Goal: Task Accomplishment & Management: Manage account settings

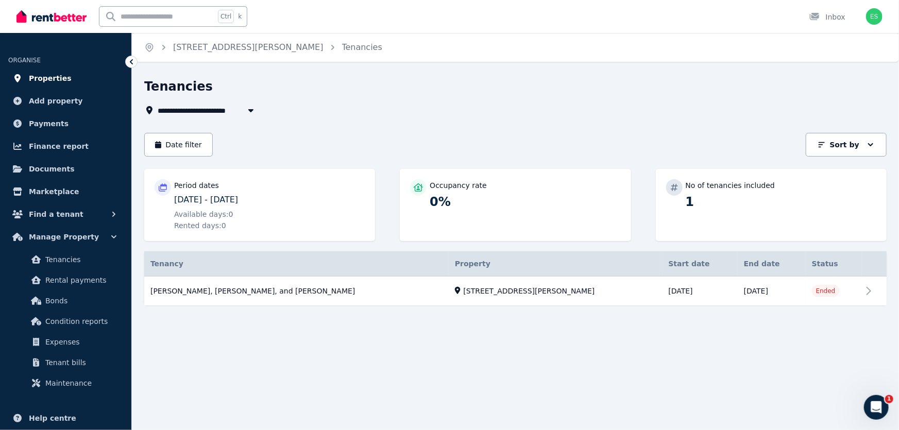
click at [47, 82] on span "Properties" at bounding box center [50, 78] width 43 height 12
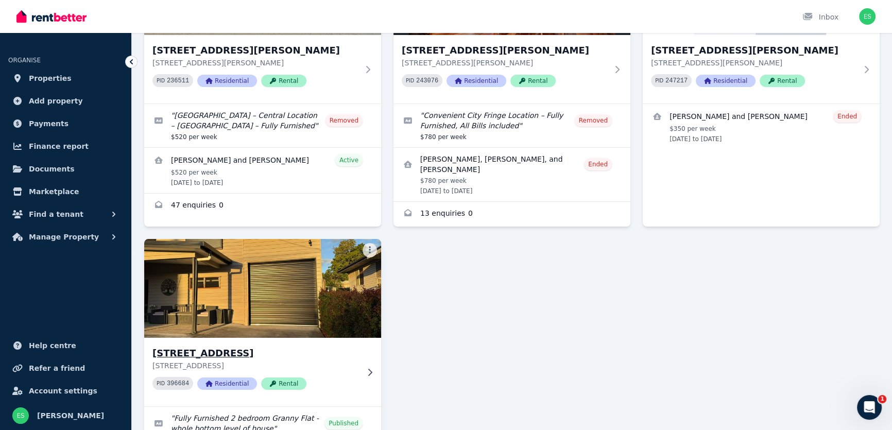
scroll to position [234, 0]
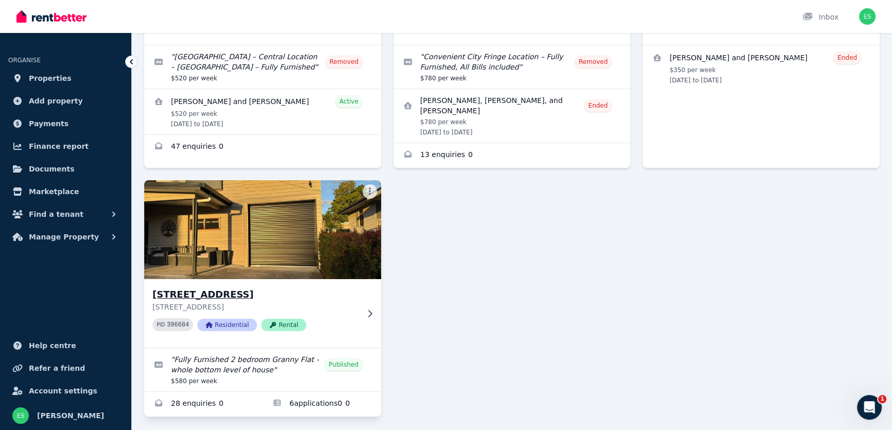
click at [288, 249] on img at bounding box center [263, 230] width 249 height 104
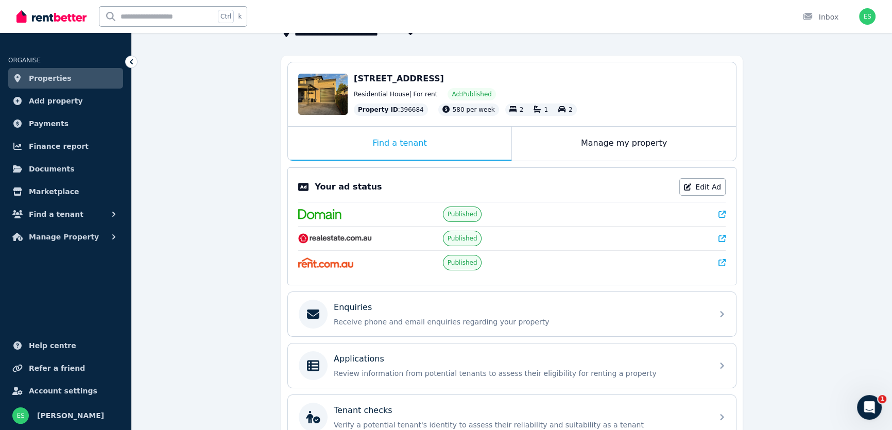
scroll to position [93, 0]
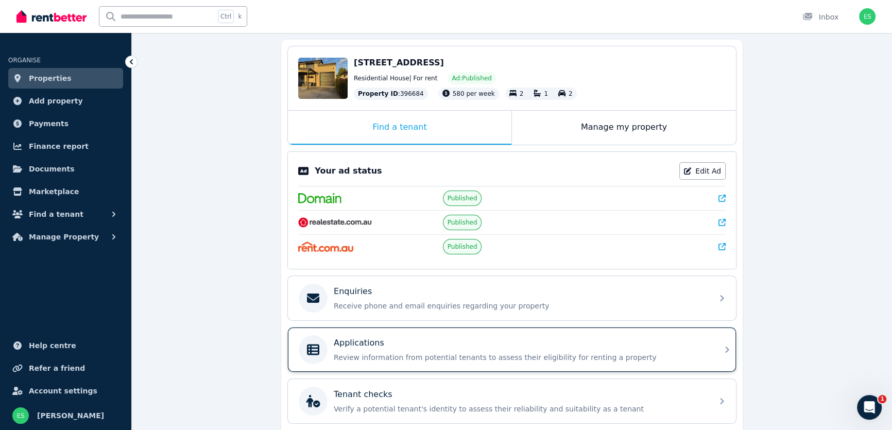
click at [412, 352] on p "Review information from potential tenants to assess their eligibility for renti…" at bounding box center [520, 357] width 373 height 10
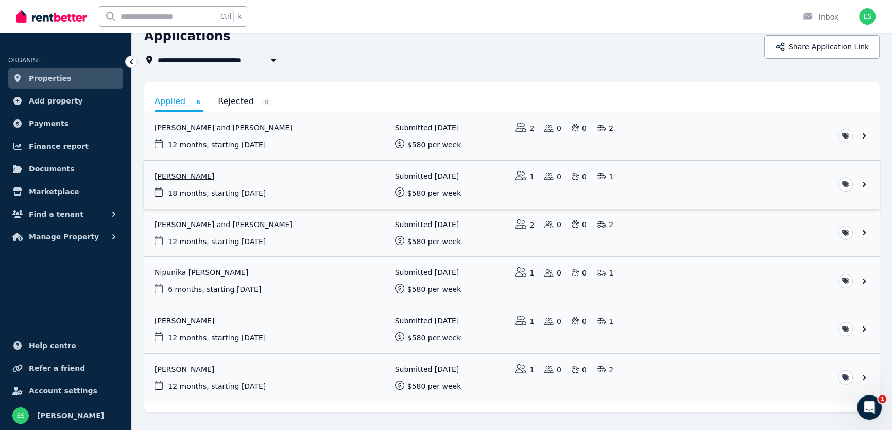
scroll to position [74, 0]
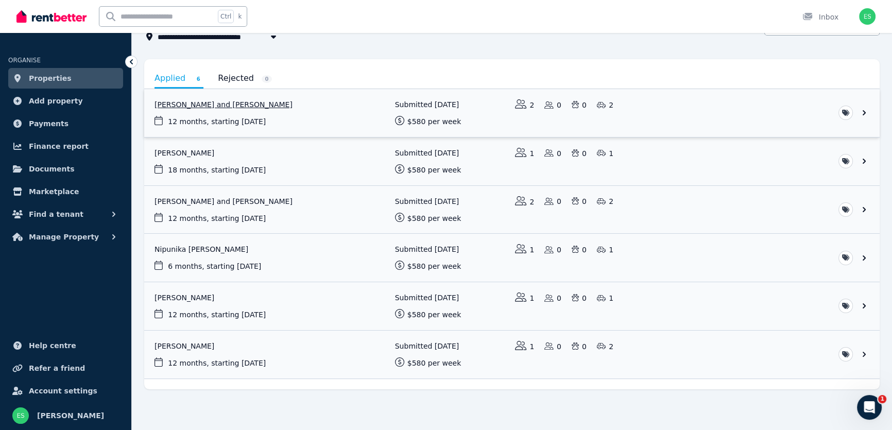
click at [214, 104] on link "View application: Junita Wopereis and Jonty Griffiths" at bounding box center [511, 113] width 735 height 48
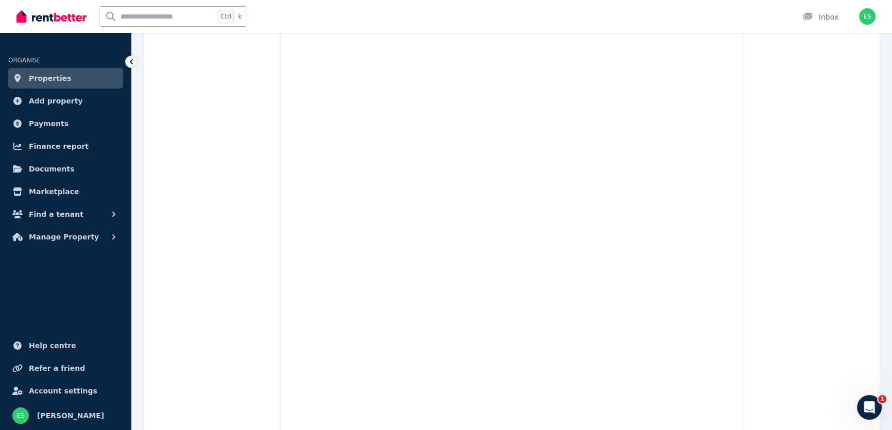
scroll to position [2007, 0]
